Goal: Information Seeking & Learning: Learn about a topic

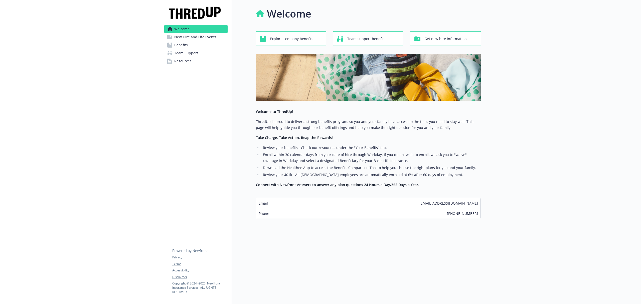
click at [184, 46] on span "Benefits" at bounding box center [181, 45] width 14 height 8
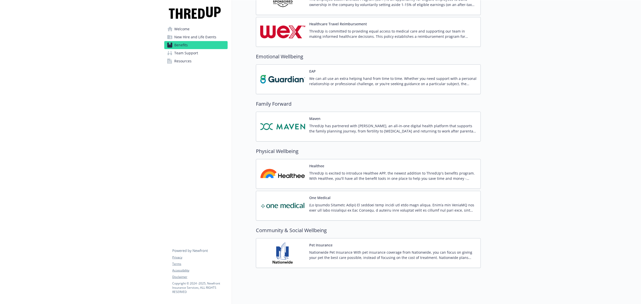
click at [407, 123] on p "ThredUp has partnered with [PERSON_NAME], an all-in-one digital health platform…" at bounding box center [392, 128] width 167 height 11
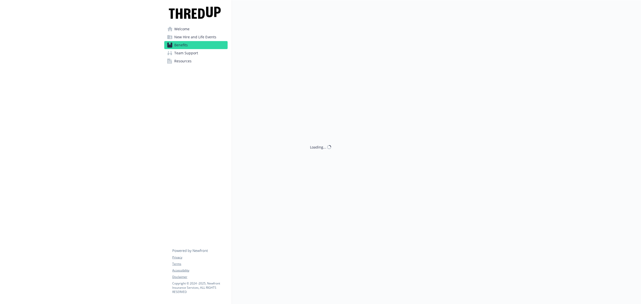
scroll to position [1241, 0]
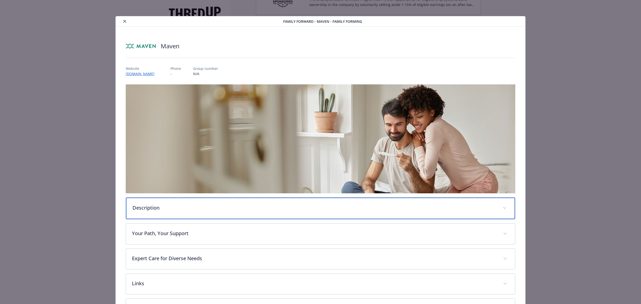
click at [192, 213] on div "Description" at bounding box center [320, 209] width 389 height 22
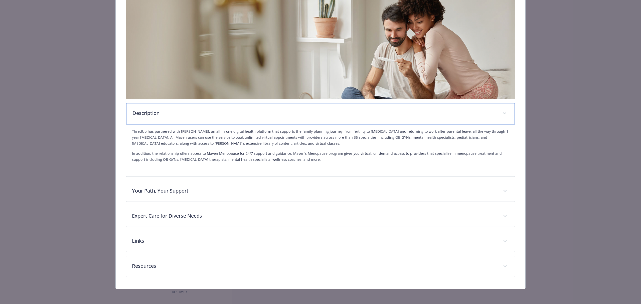
scroll to position [95, 0]
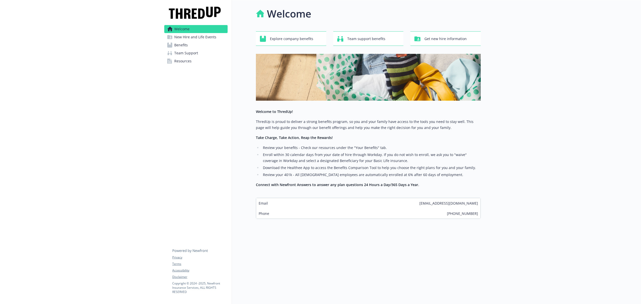
drag, startPoint x: 182, startPoint y: 43, endPoint x: 186, endPoint y: 43, distance: 4.3
click at [182, 43] on span "Benefits" at bounding box center [181, 45] width 14 height 8
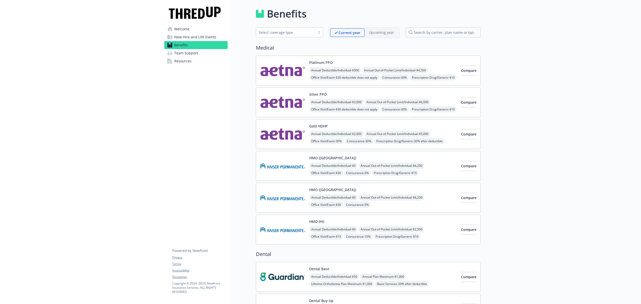
click at [181, 26] on span "Welcome" at bounding box center [181, 29] width 15 height 8
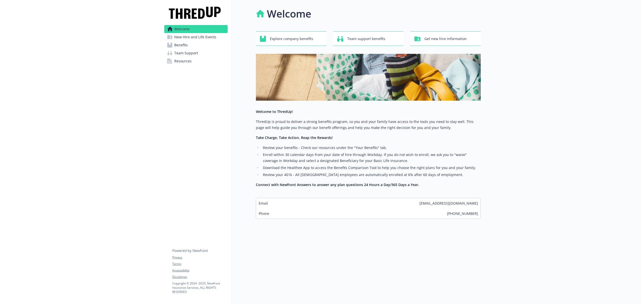
click at [187, 34] on span "New Hire and Life Events" at bounding box center [195, 37] width 42 height 8
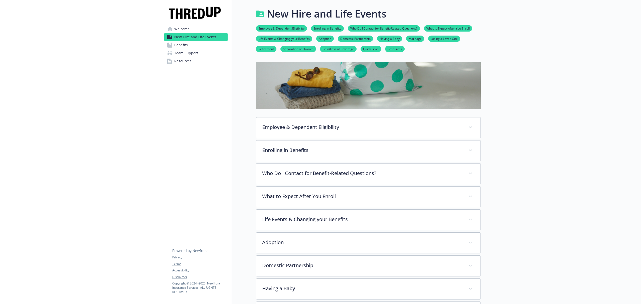
click at [184, 48] on span "Benefits" at bounding box center [181, 45] width 14 height 8
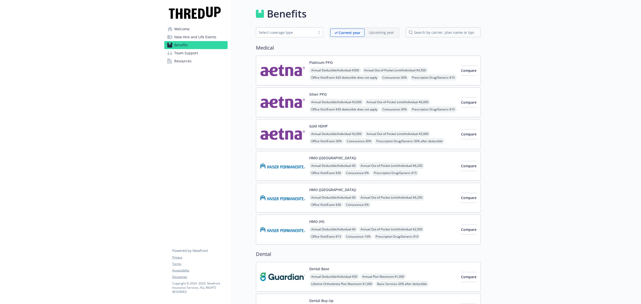
click at [185, 53] on span "Team Support" at bounding box center [186, 53] width 24 height 8
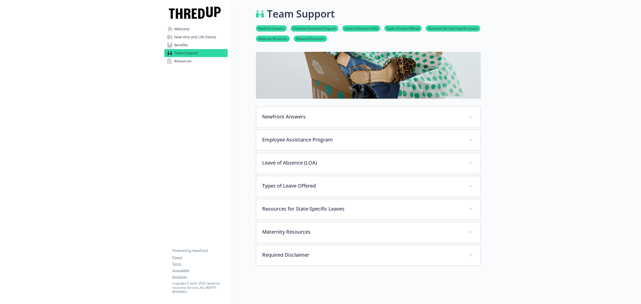
click at [181, 61] on span "Resources" at bounding box center [182, 61] width 17 height 8
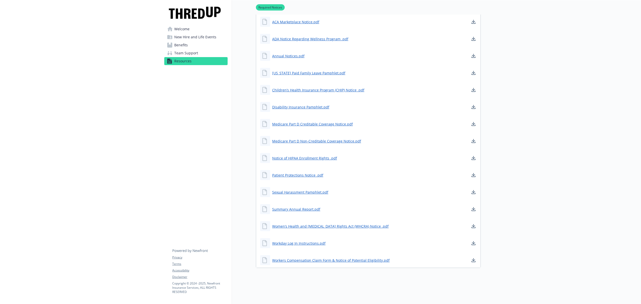
scroll to position [78, 0]
click at [185, 35] on span "New Hire and Life Events" at bounding box center [195, 37] width 42 height 8
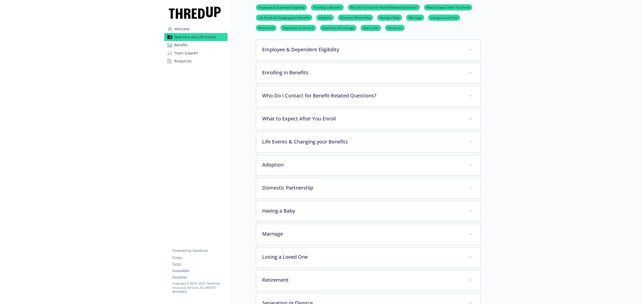
click at [182, 46] on span "Benefits" at bounding box center [181, 45] width 14 height 8
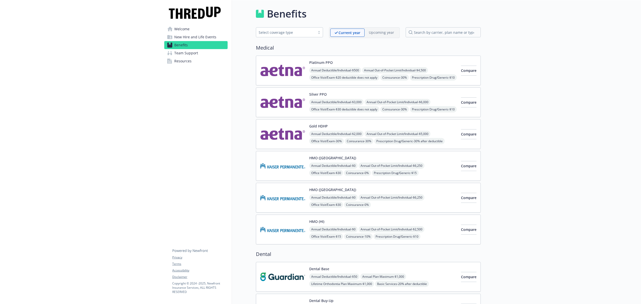
click at [196, 54] on span "Team Support" at bounding box center [186, 53] width 24 height 8
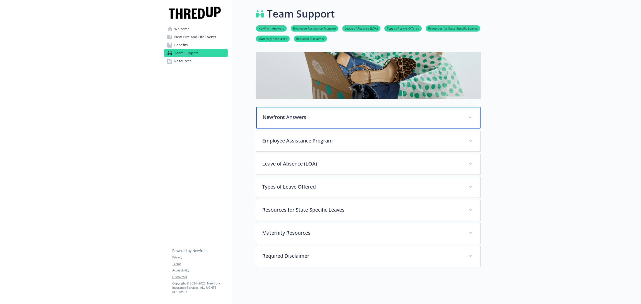
click at [360, 109] on div "Newfront Answers" at bounding box center [368, 118] width 225 height 22
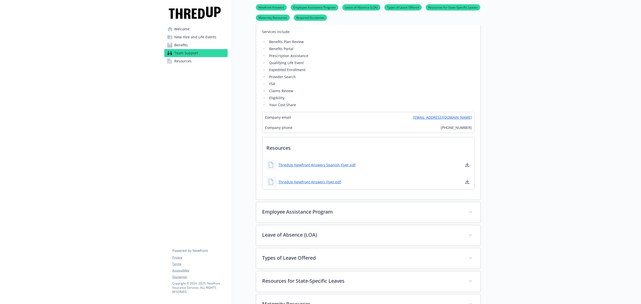
scroll to position [167, 0]
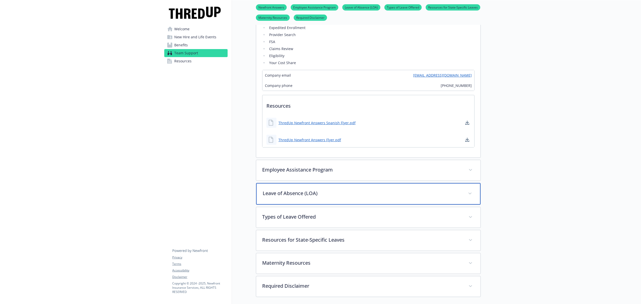
click at [353, 201] on div "Leave of Absence (LOA)" at bounding box center [368, 194] width 225 height 22
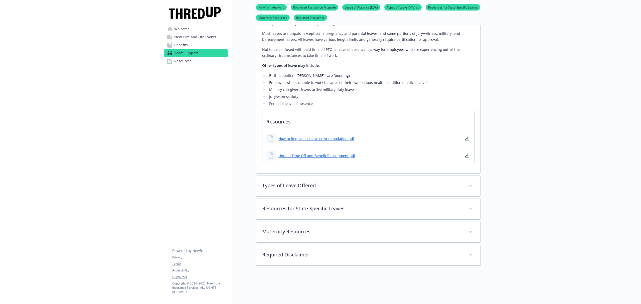
scroll to position [434, 0]
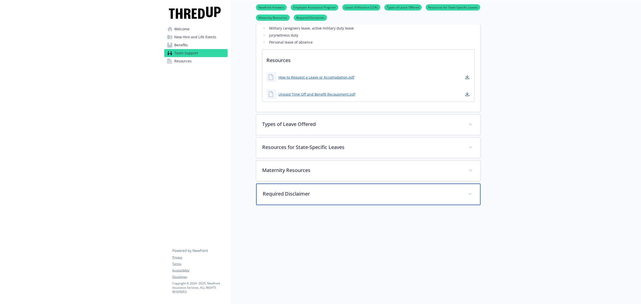
click at [333, 188] on div "Required Disclaimer" at bounding box center [368, 195] width 225 height 22
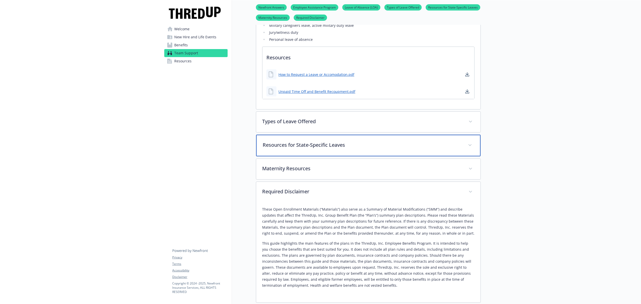
click at [329, 141] on div "Resources for State-Specific Leaves" at bounding box center [368, 146] width 225 height 22
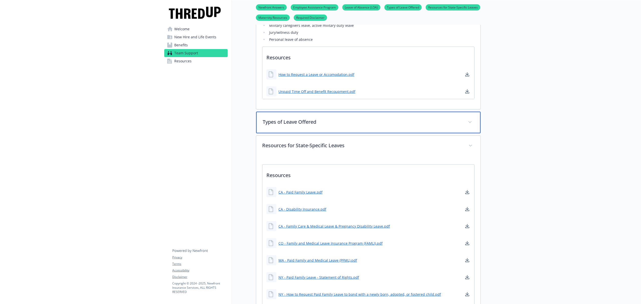
click at [315, 122] on p "Types of Leave Offered" at bounding box center [362, 122] width 199 height 8
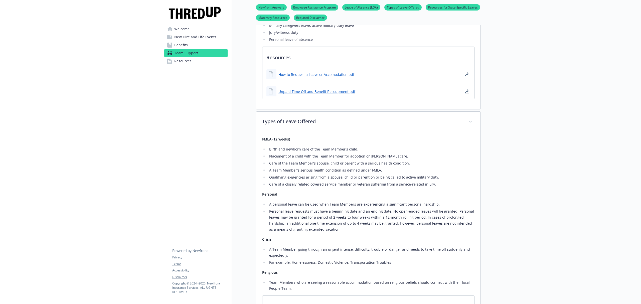
click at [184, 35] on span "New Hire and Life Events" at bounding box center [195, 37] width 42 height 8
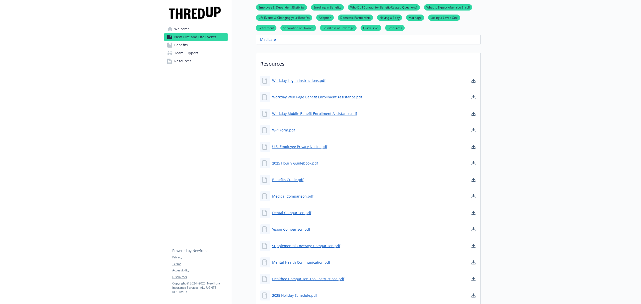
click at [183, 35] on span "New Hire and Life Events" at bounding box center [195, 37] width 42 height 8
click at [176, 29] on span "Welcome" at bounding box center [181, 29] width 15 height 8
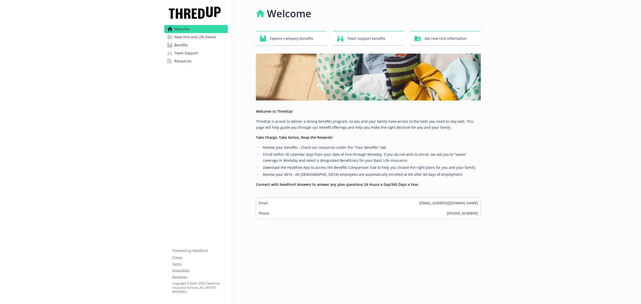
scroll to position [5, 0]
click at [195, 40] on span "New Hire and Life Events" at bounding box center [195, 37] width 42 height 8
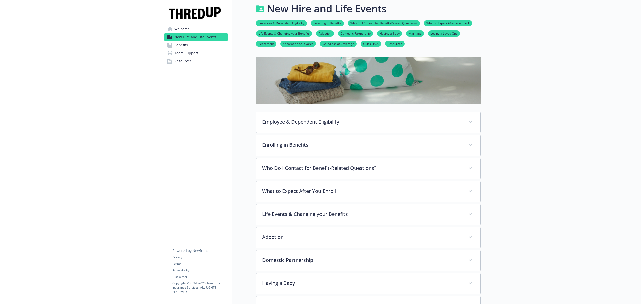
click at [183, 46] on span "Benefits" at bounding box center [181, 45] width 14 height 8
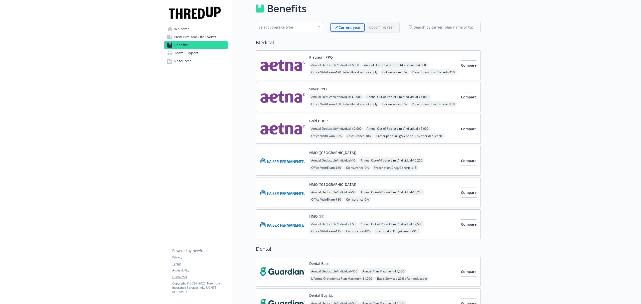
click at [279, 56] on img at bounding box center [282, 65] width 45 height 21
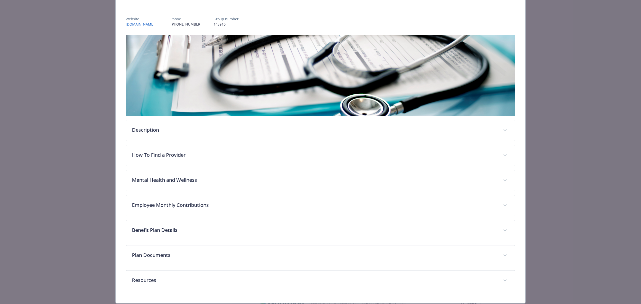
scroll to position [66, 0]
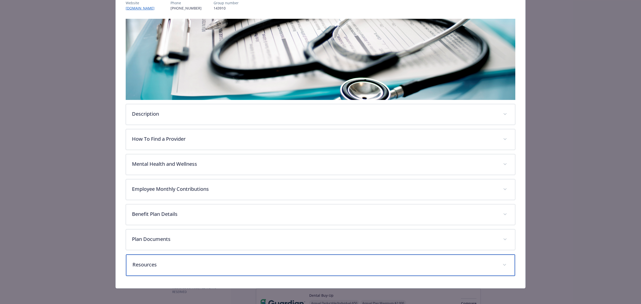
click at [166, 267] on p "Resources" at bounding box center [315, 265] width 364 height 8
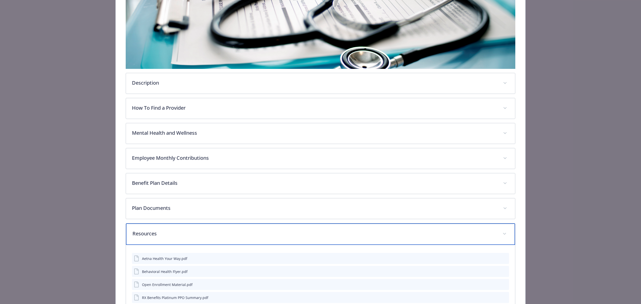
scroll to position [135, 0]
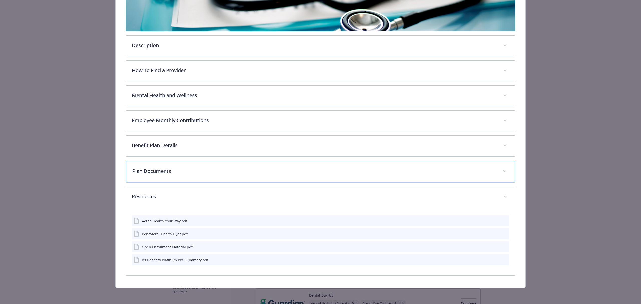
click at [187, 169] on p "Plan Documents" at bounding box center [315, 171] width 364 height 8
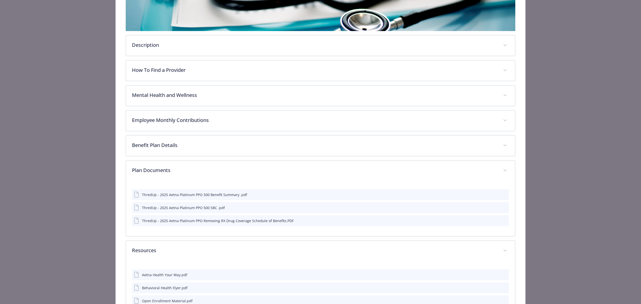
click at [502, 209] on icon "preview file" at bounding box center [504, 208] width 5 height 4
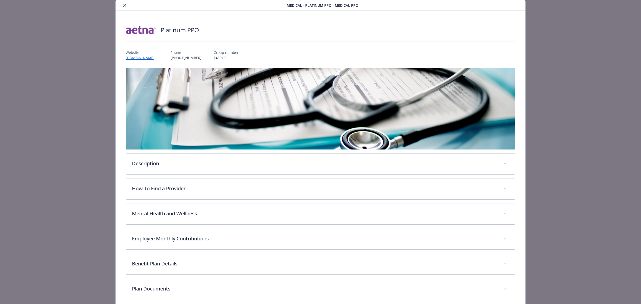
scroll to position [0, 0]
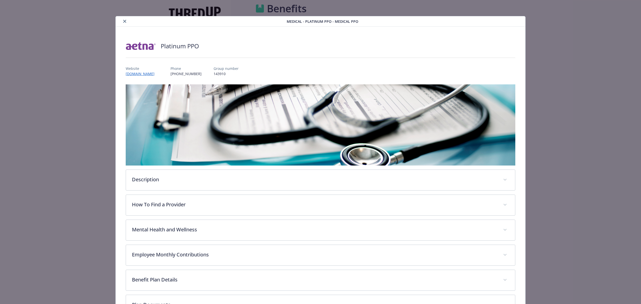
click at [124, 23] on button "close" at bounding box center [125, 21] width 6 height 6
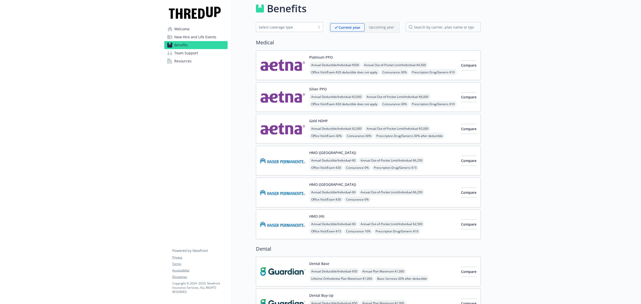
click at [410, 97] on span "Annual Out-of-Pocket Limit/Individual - $6,000" at bounding box center [398, 97] width 66 height 6
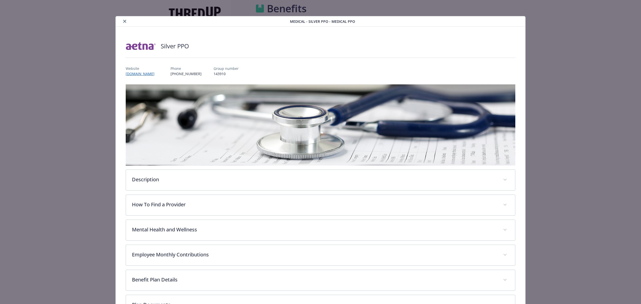
scroll to position [66, 0]
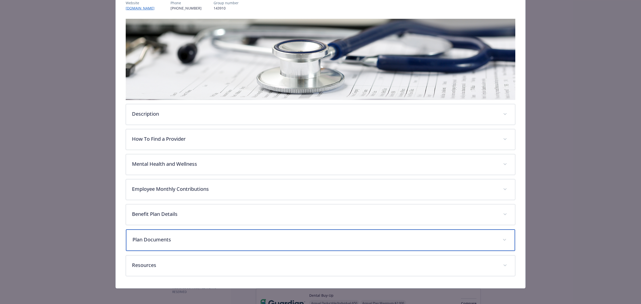
click at [282, 238] on p "Plan Documents" at bounding box center [315, 240] width 364 height 8
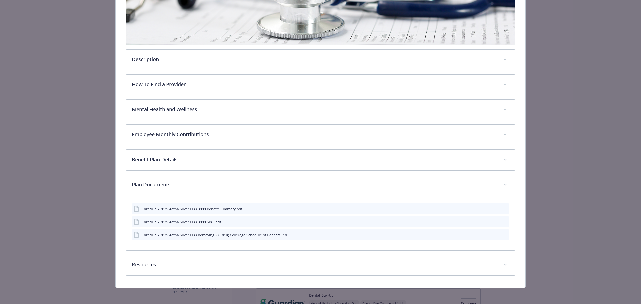
scroll to position [121, 0]
click at [503, 222] on div "ThredUp - 2025 Aetna Silver PPO 3000 SBC .pdf" at bounding box center [320, 221] width 377 height 11
click at [503, 222] on icon "preview file" at bounding box center [504, 222] width 5 height 4
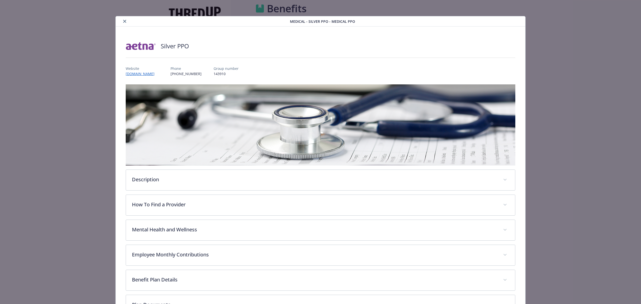
click at [124, 23] on icon "close" at bounding box center [124, 21] width 3 height 3
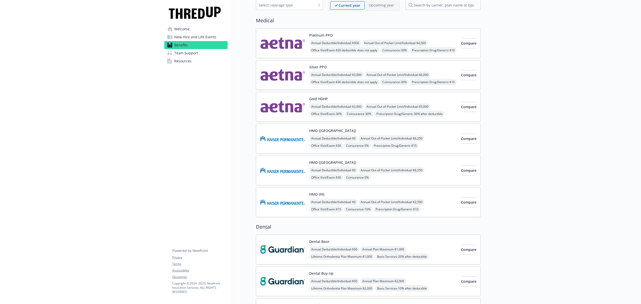
scroll to position [39, 0]
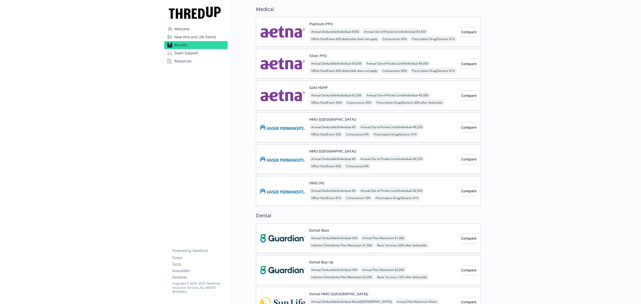
click at [437, 94] on div "Annual Deductible/Individual - $2,000 Annual Out-of-Pocket Limit/Individual - $…" at bounding box center [383, 110] width 148 height 36
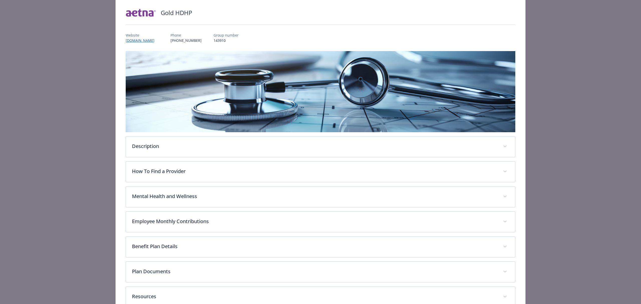
scroll to position [66, 0]
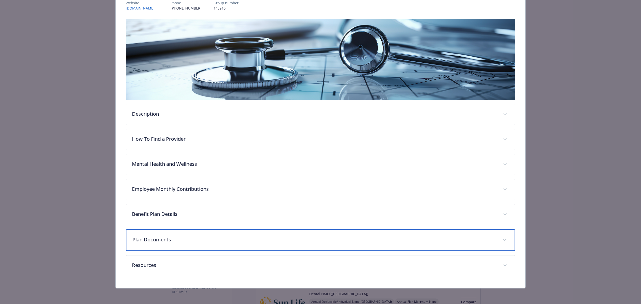
click at [222, 245] on div "Plan Documents" at bounding box center [320, 241] width 389 height 22
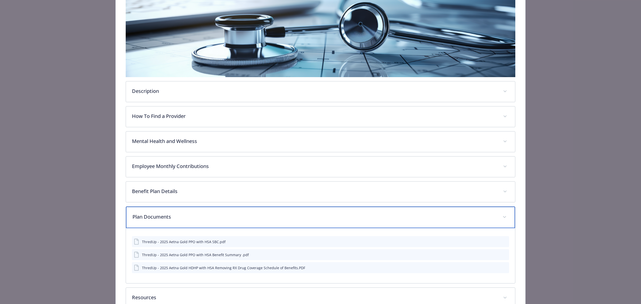
scroll to position [122, 0]
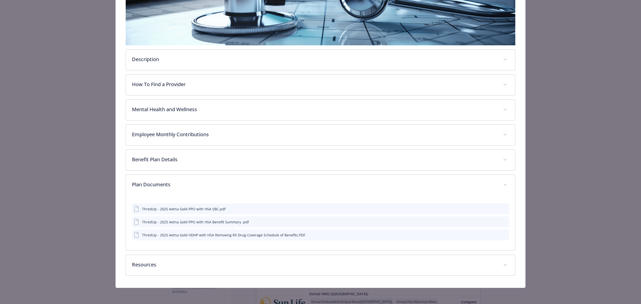
click at [502, 209] on icon "preview file" at bounding box center [504, 209] width 5 height 4
